Goal: Check status: Check status

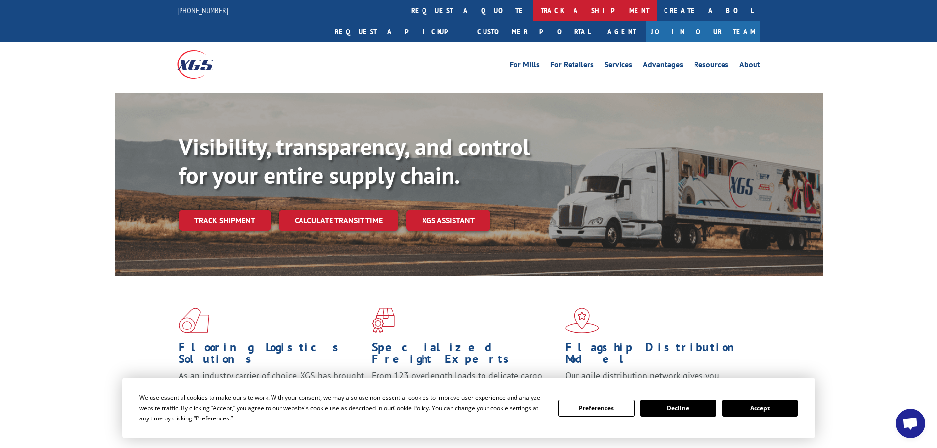
click at [533, 12] on link "track a shipment" at bounding box center [595, 10] width 124 height 21
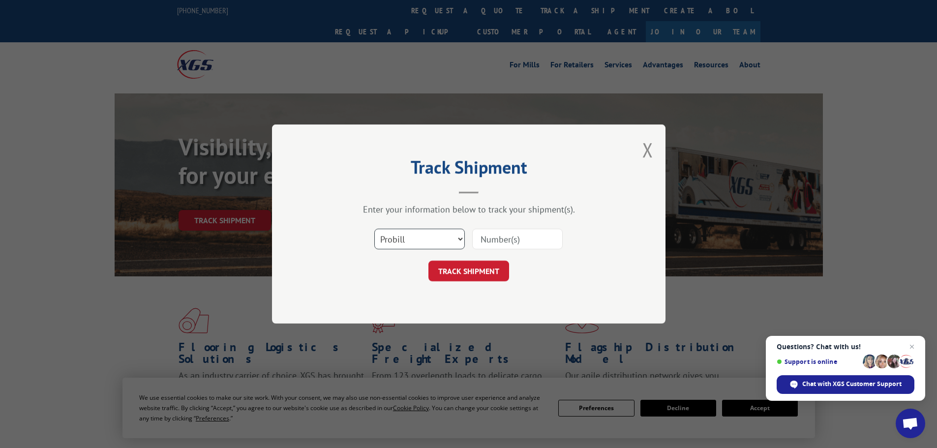
click at [458, 237] on select "Select category... Probill BOL PO" at bounding box center [419, 239] width 91 height 21
select select "bol"
click at [374, 229] on select "Select category... Probill BOL PO" at bounding box center [419, 239] width 91 height 21
click at [425, 292] on div "Track Shipment Enter your information below to track your shipment(s). Select c…" at bounding box center [469, 224] width 394 height 199
click at [500, 241] on input at bounding box center [517, 239] width 91 height 21
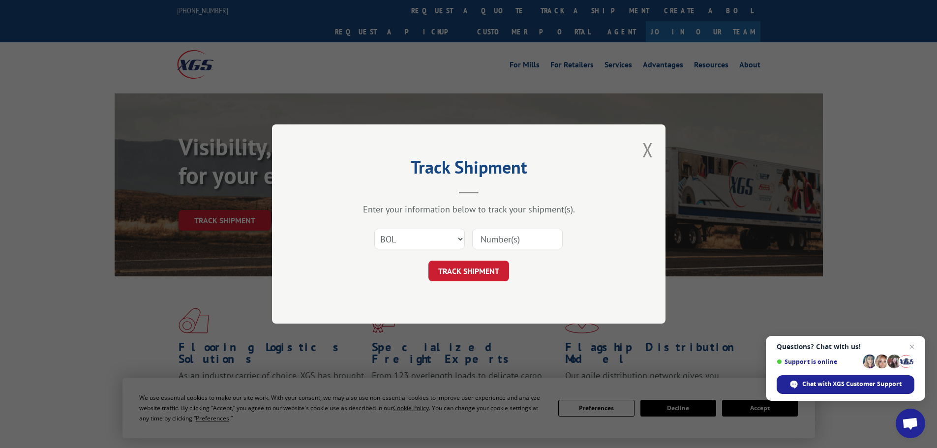
click at [499, 239] on input at bounding box center [517, 239] width 91 height 21
type input "5076491"
click at [468, 284] on div "Track Shipment Enter your information below to track your shipment(s). Select c…" at bounding box center [469, 224] width 394 height 199
click at [473, 273] on button "TRACK SHIPMENT" at bounding box center [469, 271] width 81 height 21
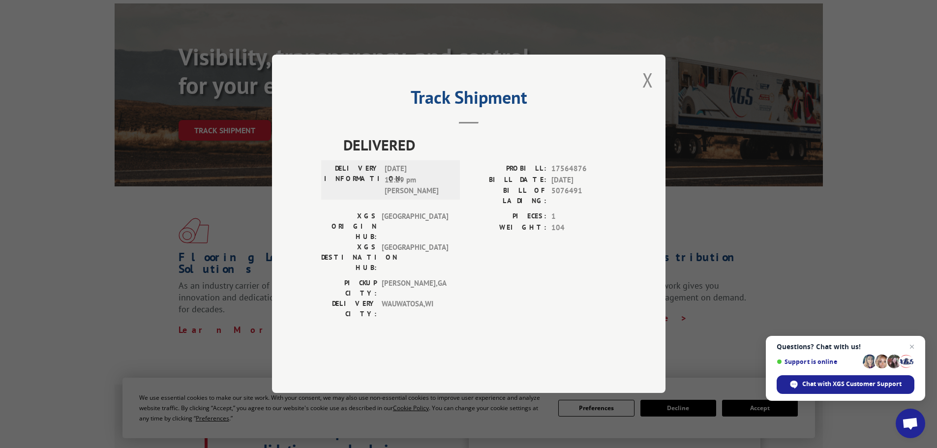
scroll to position [98, 0]
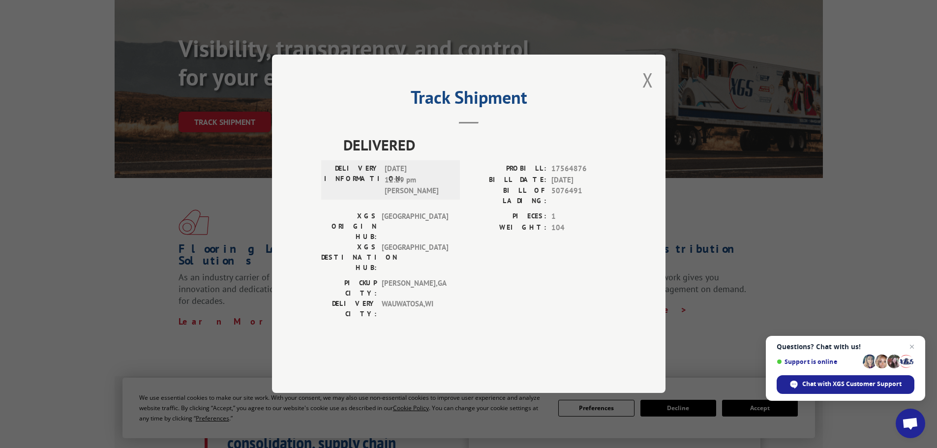
click at [647, 93] on button "Close modal" at bounding box center [648, 80] width 11 height 26
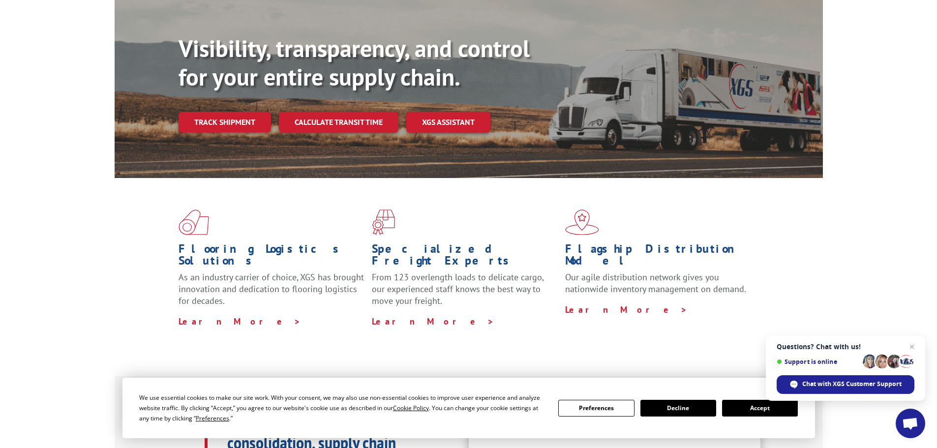
scroll to position [0, 0]
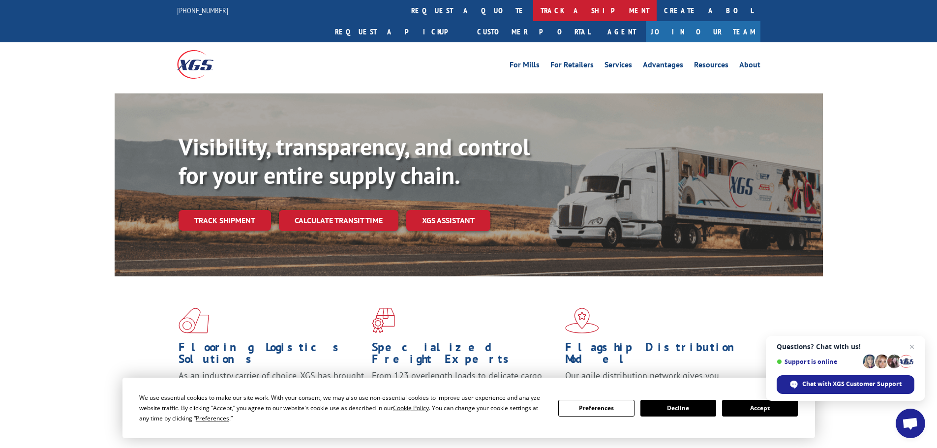
click at [533, 10] on link "track a shipment" at bounding box center [595, 10] width 124 height 21
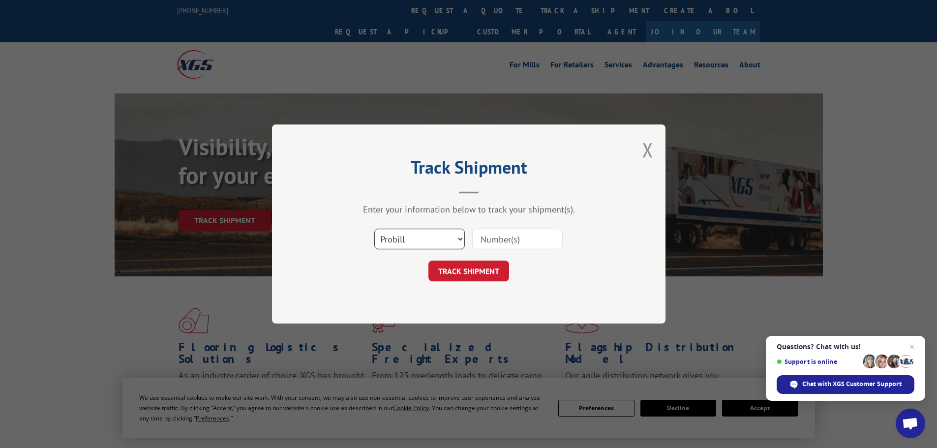
click at [459, 243] on select "Select category... Probill BOL PO" at bounding box center [419, 239] width 91 height 21
select select "bol"
click at [374, 229] on select "Select category... Probill BOL PO" at bounding box center [419, 239] width 91 height 21
click at [505, 240] on input at bounding box center [517, 239] width 91 height 21
type input "5118945"
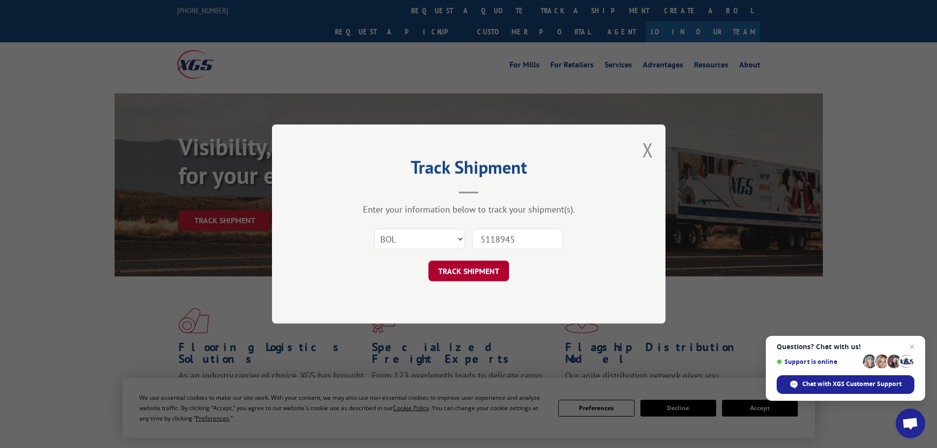
click at [498, 270] on button "TRACK SHIPMENT" at bounding box center [469, 271] width 81 height 21
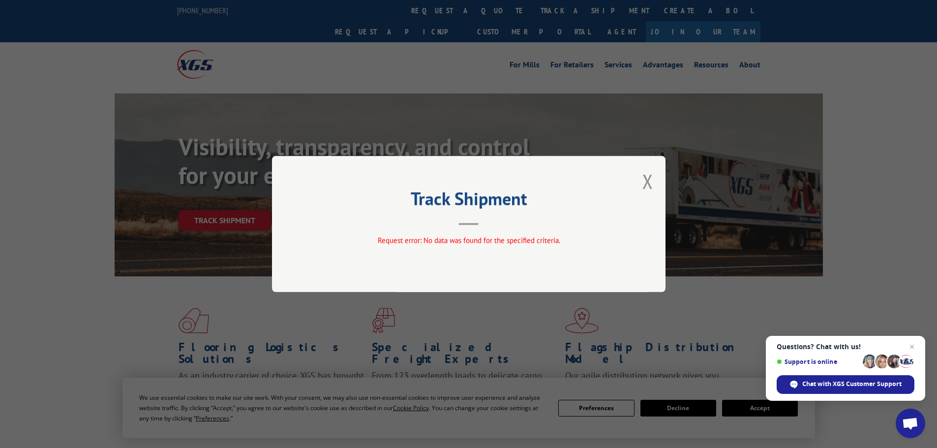
click at [519, 263] on div "Track Shipment Request error: No data was found for the specified criteria." at bounding box center [469, 224] width 394 height 136
click at [652, 172] on button "Close modal" at bounding box center [648, 181] width 11 height 26
